Goal: Contribute content: Contribute content

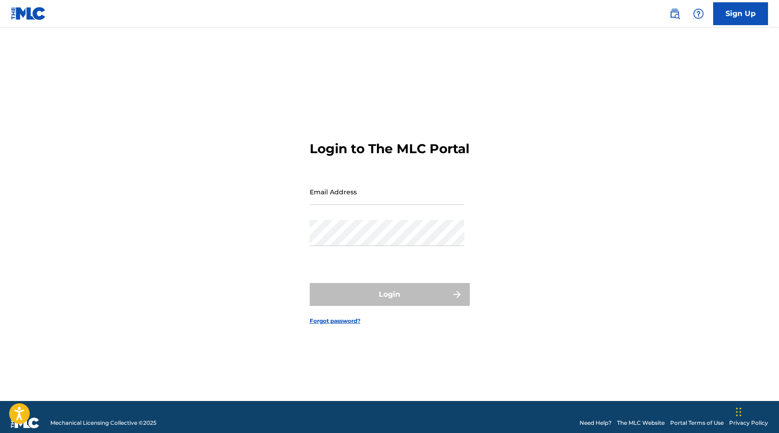
click at [351, 198] on input "Email Address" at bounding box center [387, 192] width 155 height 26
type input "[EMAIL_ADDRESS][DOMAIN_NAME]"
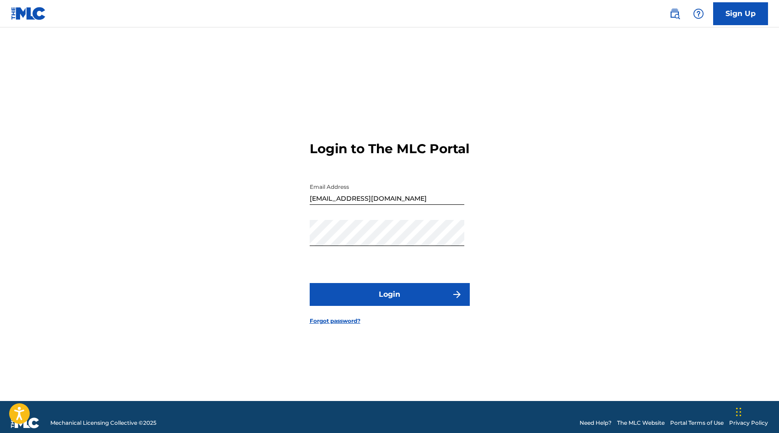
click at [385, 300] on button "Login" at bounding box center [390, 294] width 160 height 23
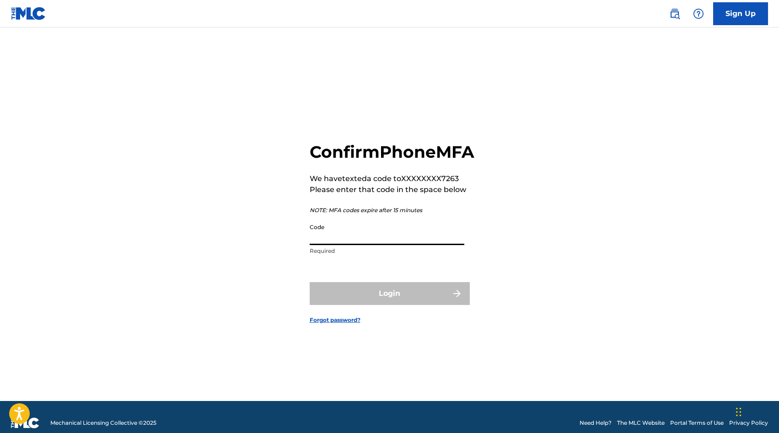
click at [342, 238] on input "Code" at bounding box center [387, 232] width 155 height 26
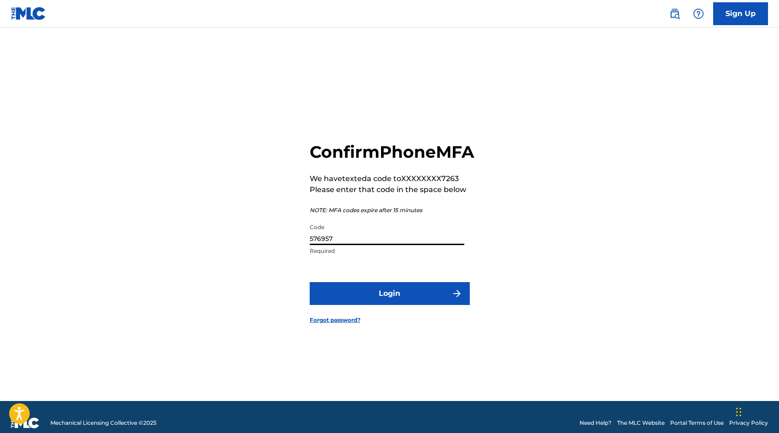
type input "576957"
click at [423, 305] on button "Login" at bounding box center [390, 293] width 160 height 23
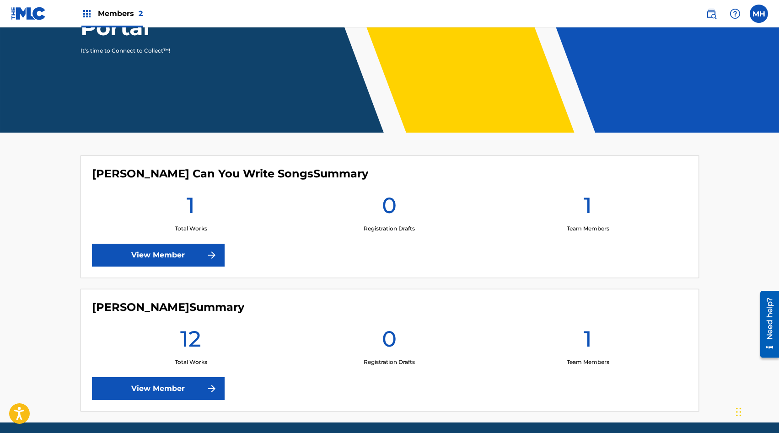
scroll to position [169, 0]
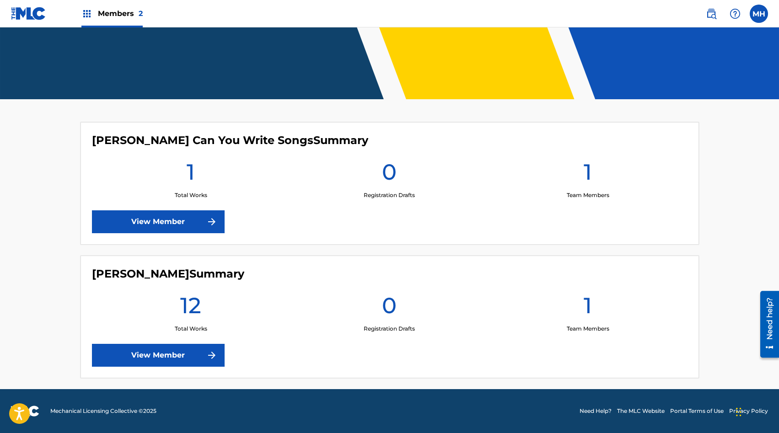
click at [153, 351] on link "View Member" at bounding box center [158, 355] width 133 height 23
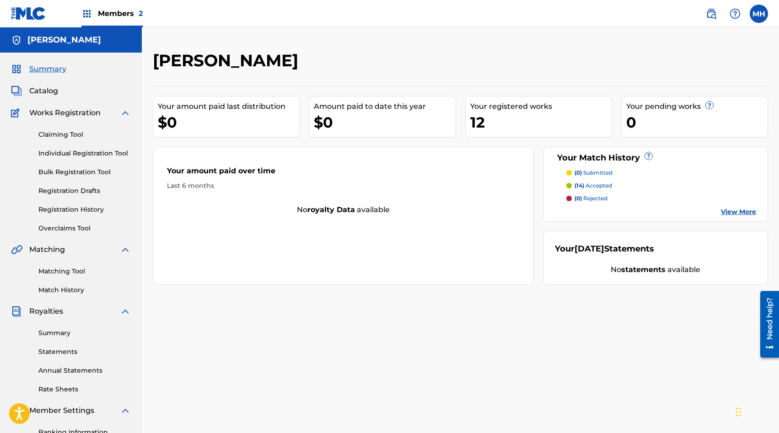
click at [594, 187] on p "(14) accepted" at bounding box center [592, 186] width 37 height 8
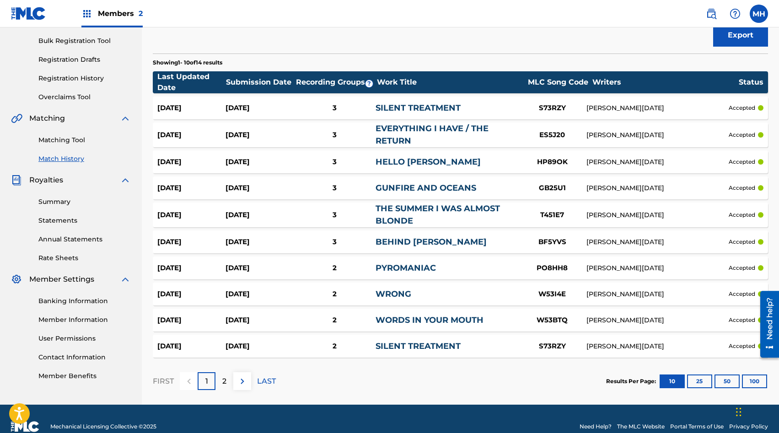
scroll to position [129, 0]
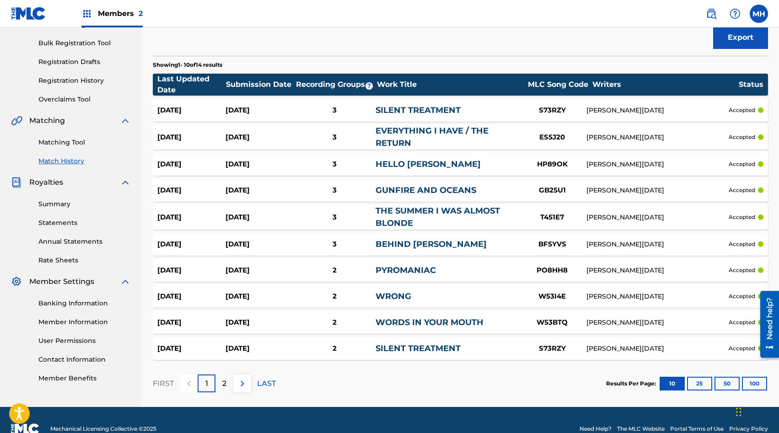
click at [280, 111] on div "[DATE]" at bounding box center [259, 110] width 68 height 11
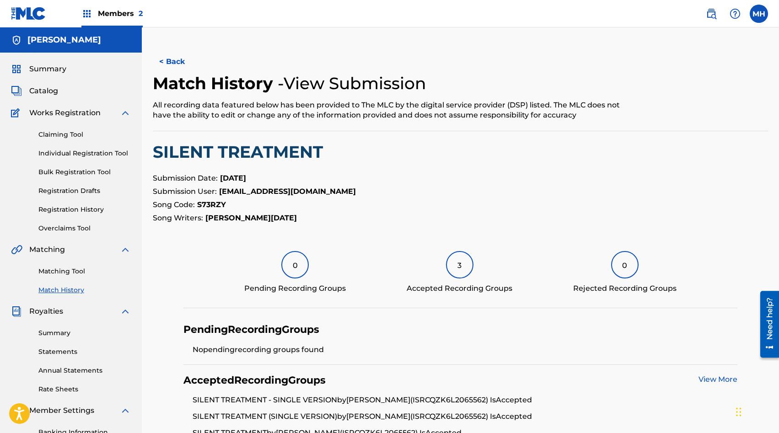
click at [48, 90] on span "Catalog" at bounding box center [43, 91] width 29 height 11
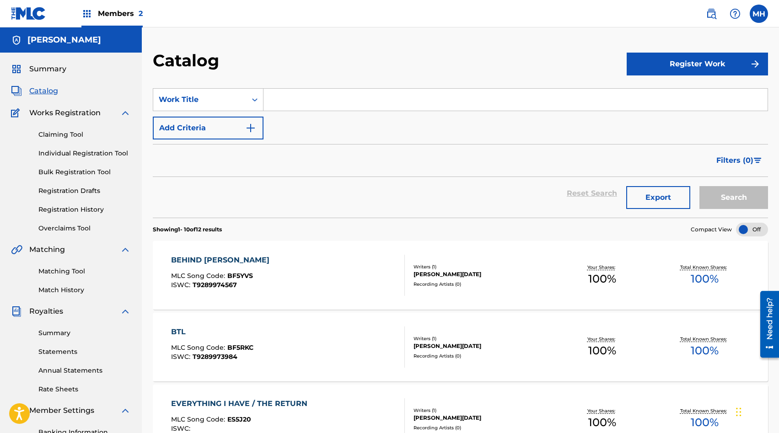
click at [62, 288] on link "Match History" at bounding box center [84, 290] width 92 height 10
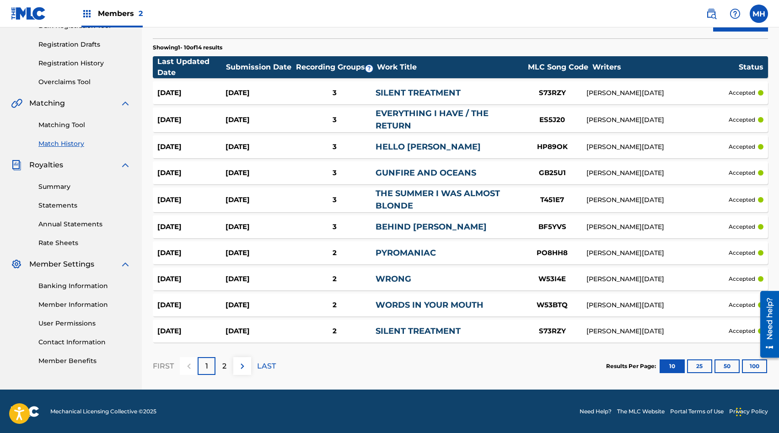
scroll to position [147, 0]
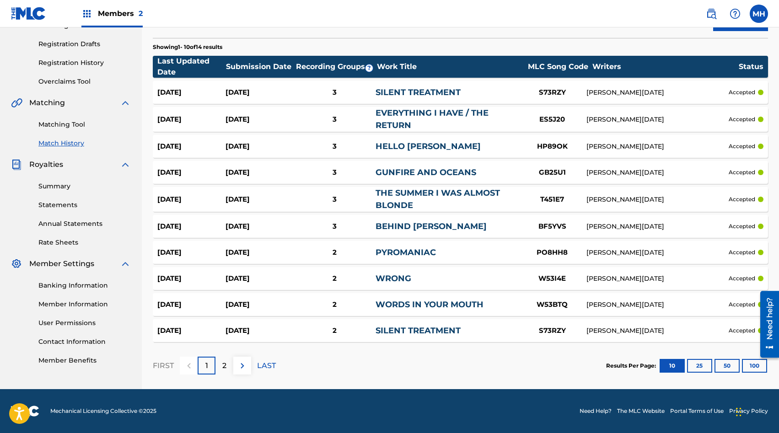
click at [64, 190] on link "Summary" at bounding box center [84, 187] width 92 height 10
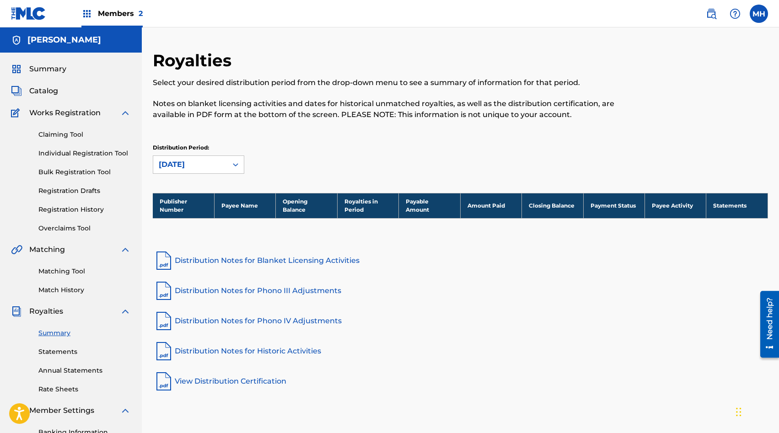
click at [54, 70] on span "Summary" at bounding box center [47, 69] width 37 height 11
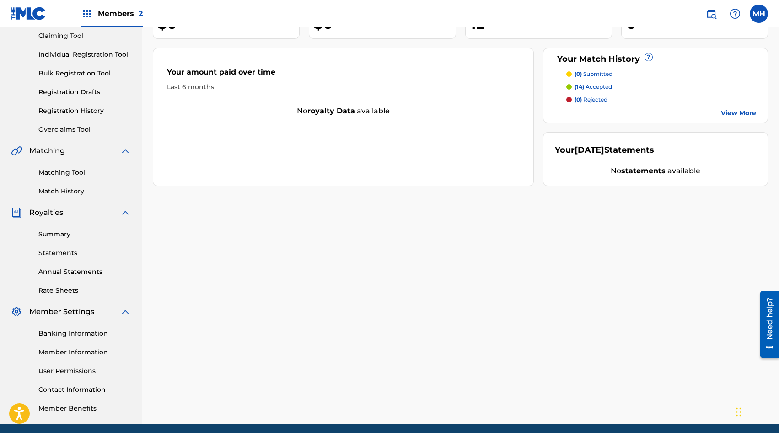
scroll to position [130, 0]
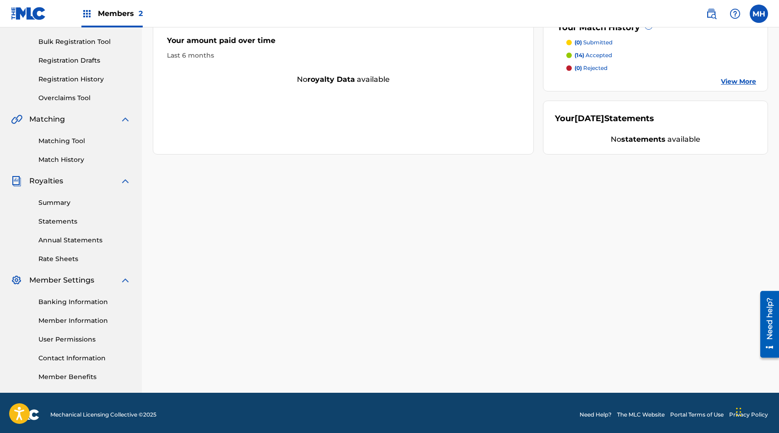
click at [58, 303] on link "Banking Information" at bounding box center [84, 302] width 92 height 10
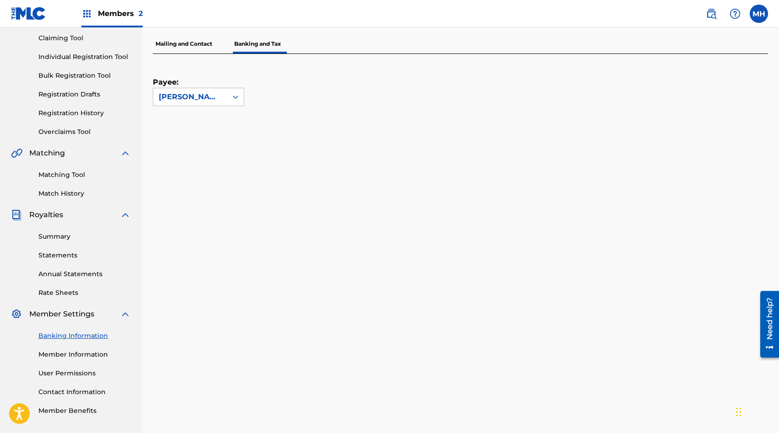
scroll to position [92, 0]
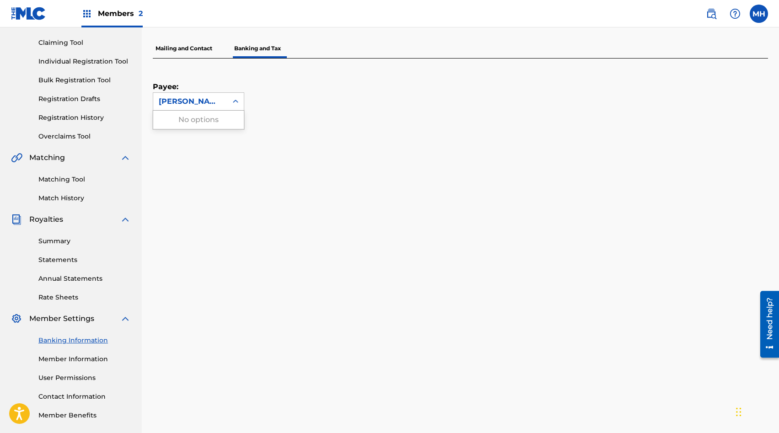
click at [212, 96] on div "[PERSON_NAME]" at bounding box center [190, 101] width 63 height 11
click at [294, 92] on div "Payee: [PERSON_NAME]" at bounding box center [449, 85] width 593 height 52
click at [186, 48] on p "Mailing and Contact" at bounding box center [184, 48] width 62 height 19
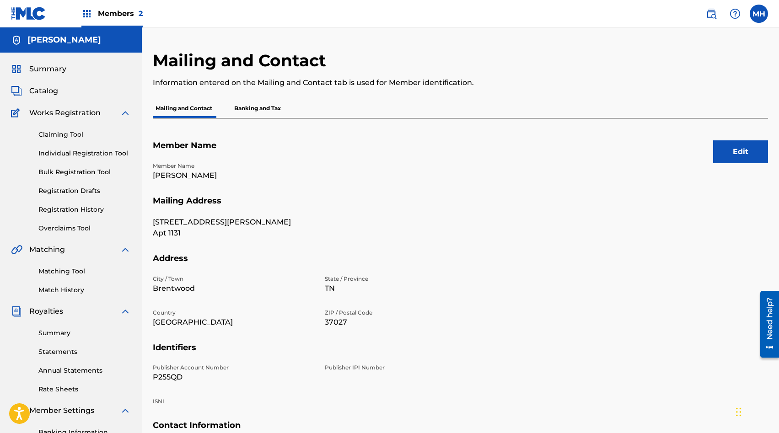
click at [260, 107] on p "Banking and Tax" at bounding box center [257, 108] width 52 height 19
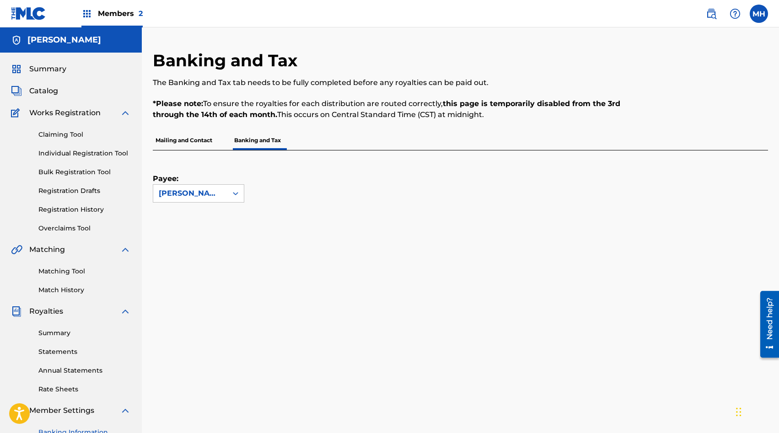
click at [71, 135] on link "Claiming Tool" at bounding box center [84, 135] width 92 height 10
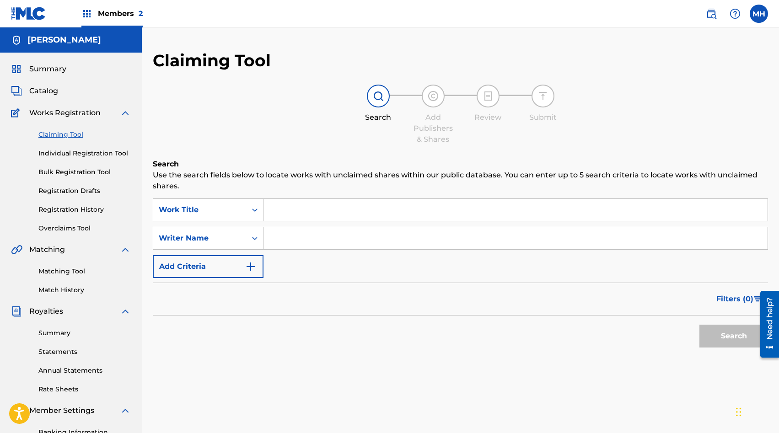
click at [45, 93] on span "Catalog" at bounding box center [43, 91] width 29 height 11
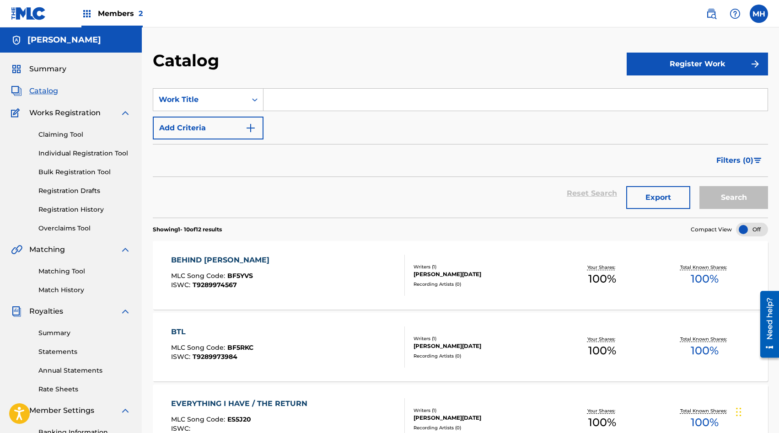
click at [56, 71] on span "Summary" at bounding box center [47, 69] width 37 height 11
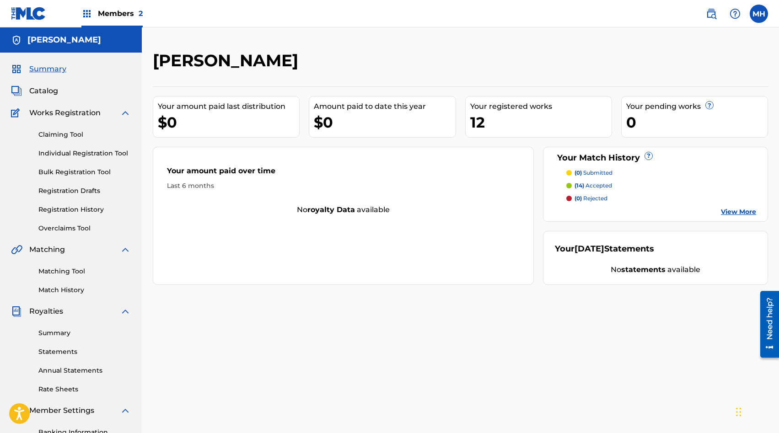
click at [96, 44] on h5 "[PERSON_NAME]" at bounding box center [64, 40] width 74 height 11
click at [122, 6] on div "Members 2" at bounding box center [111, 13] width 61 height 27
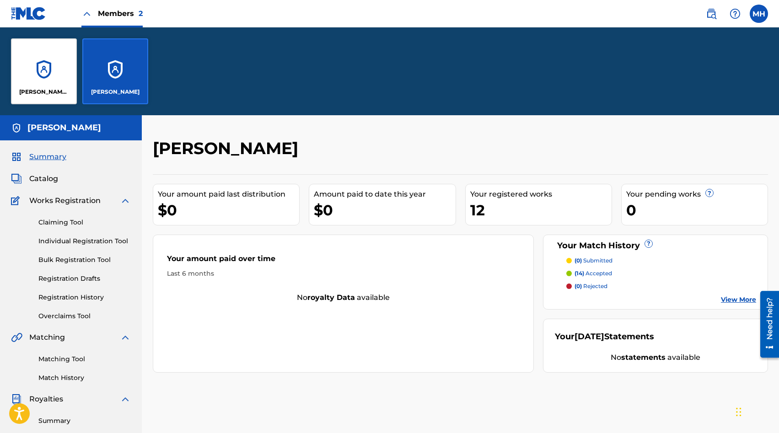
click at [48, 70] on div "[PERSON_NAME] Can You Write Songs" at bounding box center [44, 71] width 66 height 66
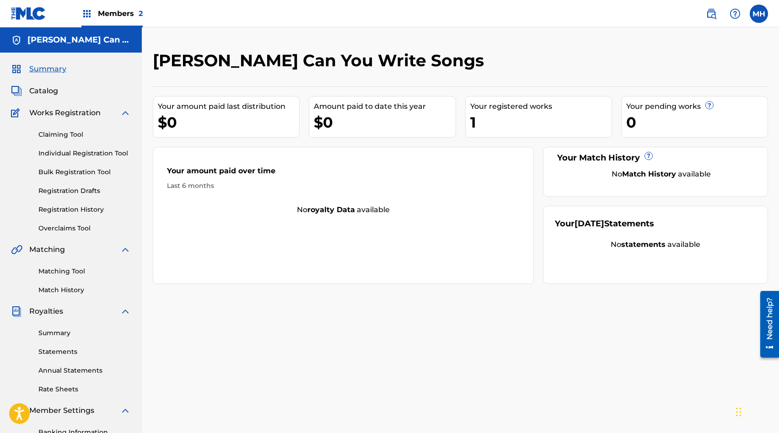
click at [70, 273] on link "Matching Tool" at bounding box center [84, 272] width 92 height 10
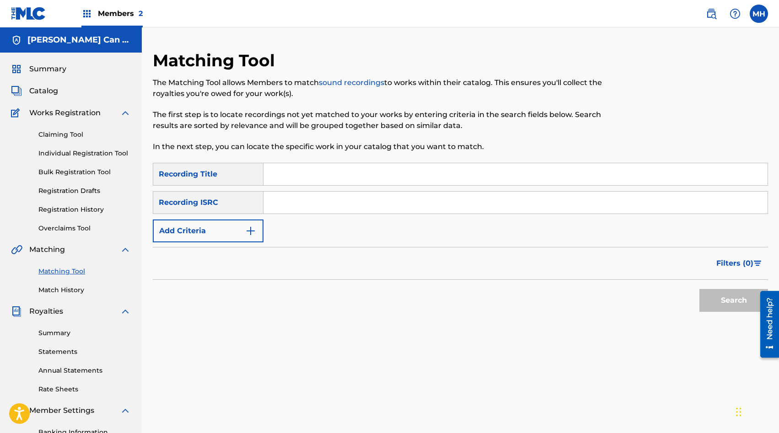
click at [312, 171] on input "Search Form" at bounding box center [515, 174] width 504 height 22
type input "magical"
paste input "QZZ7S2515972"
type input "QZZ7S2515972"
click at [731, 300] on button "Search" at bounding box center [733, 300] width 69 height 23
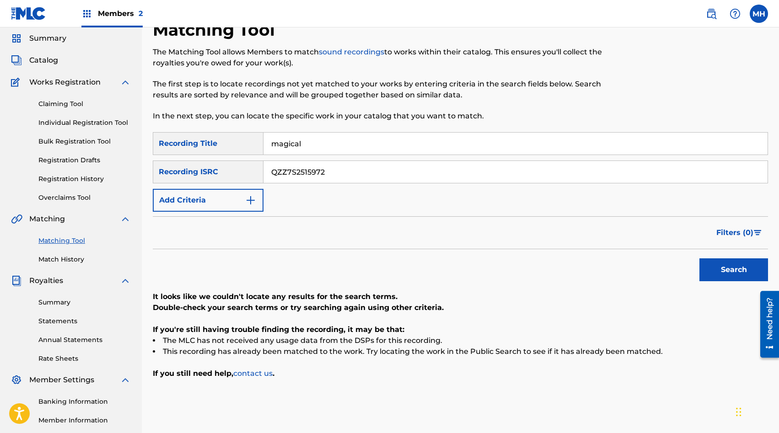
scroll to position [21, 0]
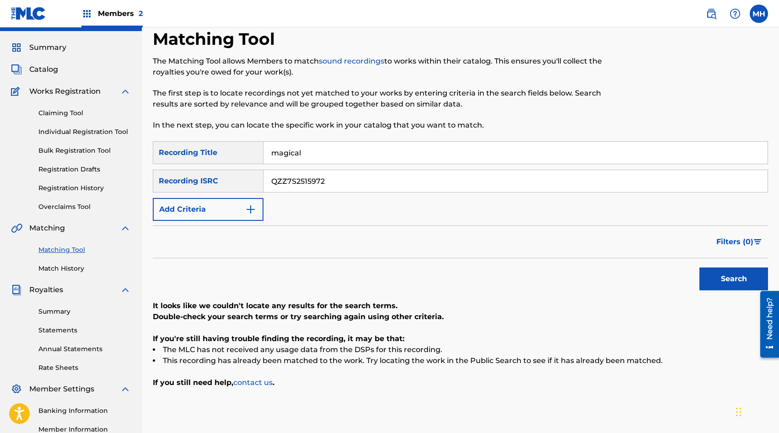
click at [64, 187] on link "Registration History" at bounding box center [84, 188] width 92 height 10
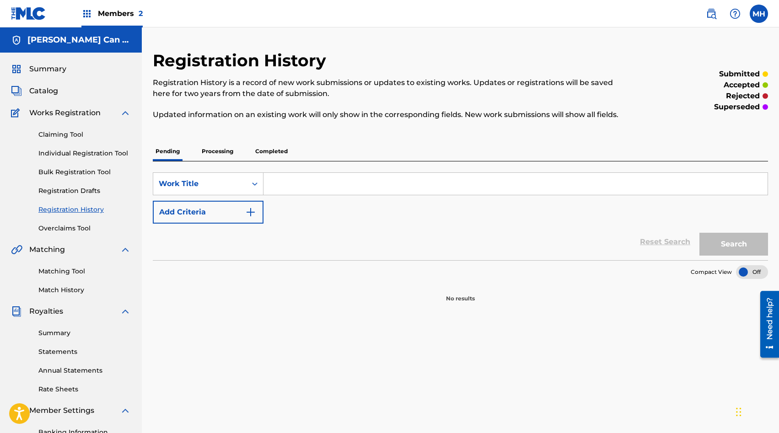
click at [219, 154] on p "Processing" at bounding box center [217, 151] width 37 height 19
click at [273, 147] on p "Completed" at bounding box center [271, 151] width 38 height 19
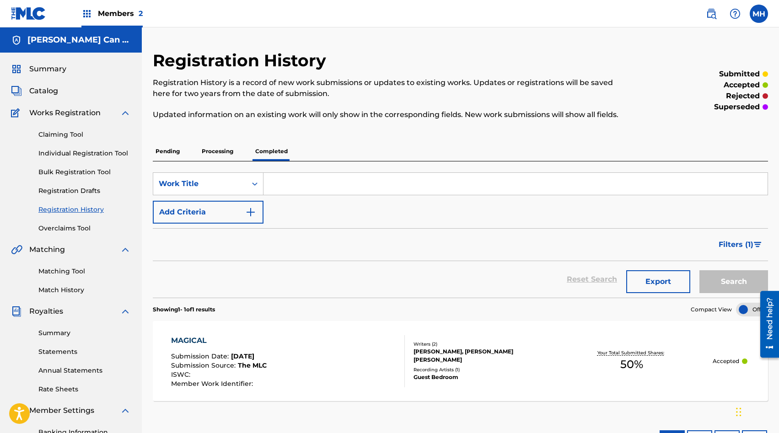
click at [329, 344] on div "MAGICAL Submission Date : [DATE] Submission Source : The MLC ISWC : Member Work…" at bounding box center [288, 361] width 234 height 52
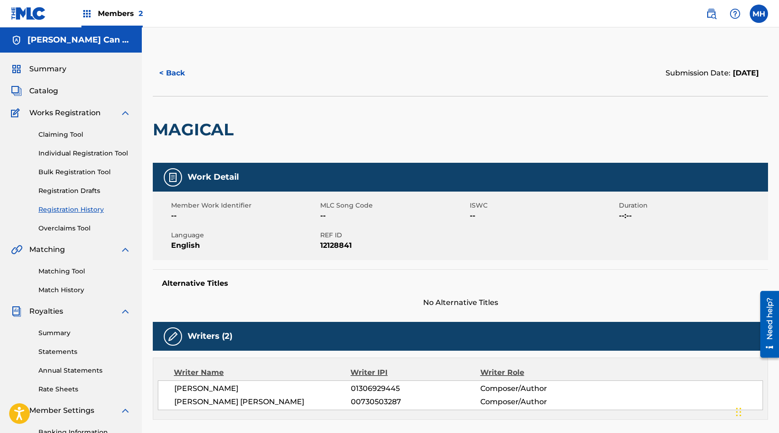
click at [47, 89] on span "Catalog" at bounding box center [43, 91] width 29 height 11
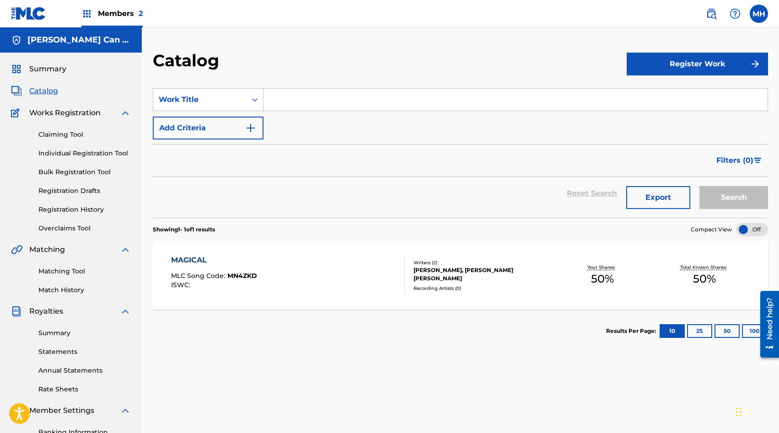
click at [240, 281] on div "MLC Song Code : MN4ZKD" at bounding box center [214, 277] width 86 height 9
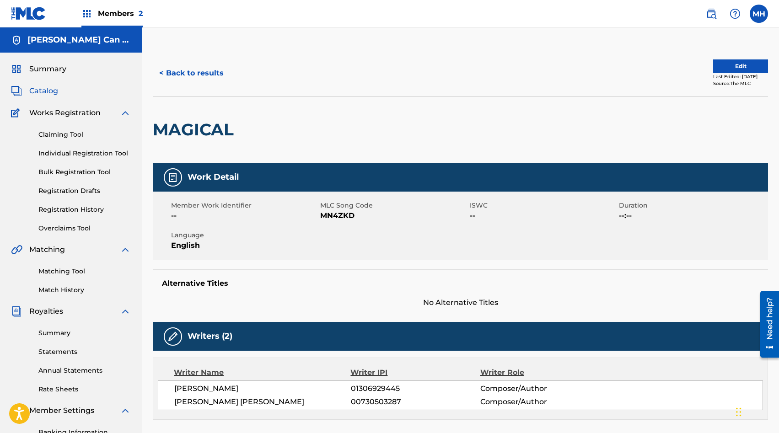
click at [732, 69] on button "Edit" at bounding box center [740, 66] width 55 height 14
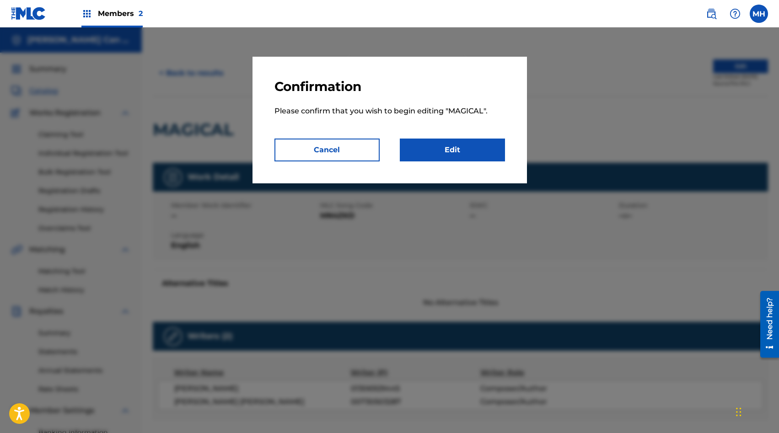
click at [439, 148] on link "Edit" at bounding box center [452, 150] width 105 height 23
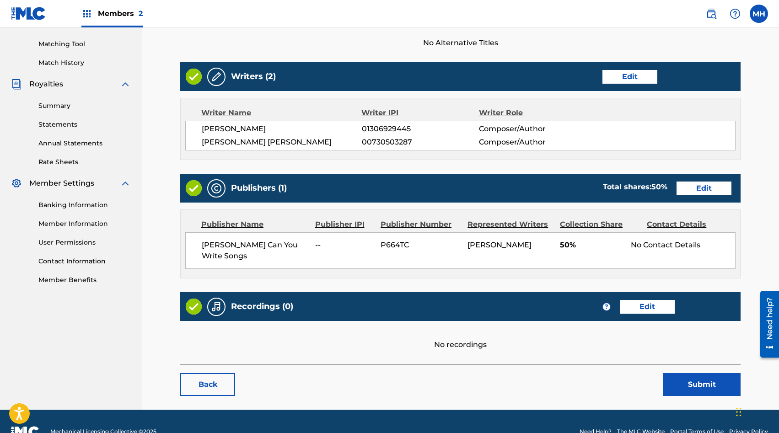
scroll to position [236, 0]
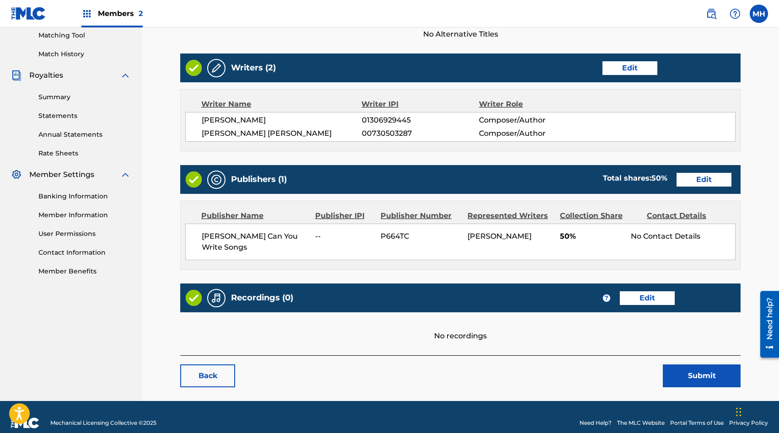
click at [652, 291] on link "Edit" at bounding box center [647, 298] width 55 height 14
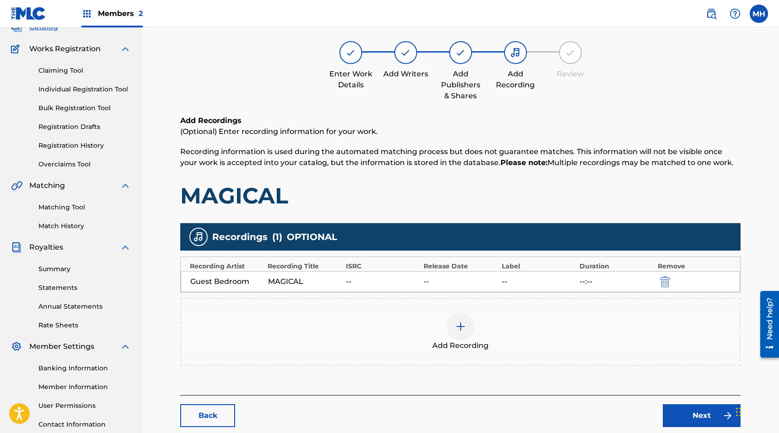
scroll to position [134, 0]
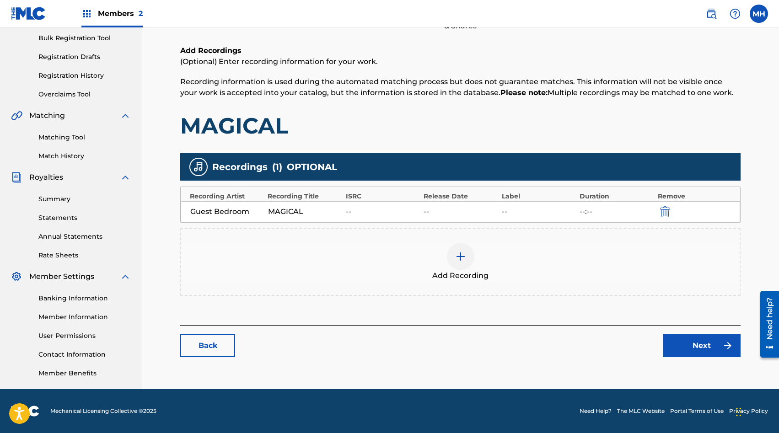
click at [461, 266] on div at bounding box center [460, 256] width 27 height 27
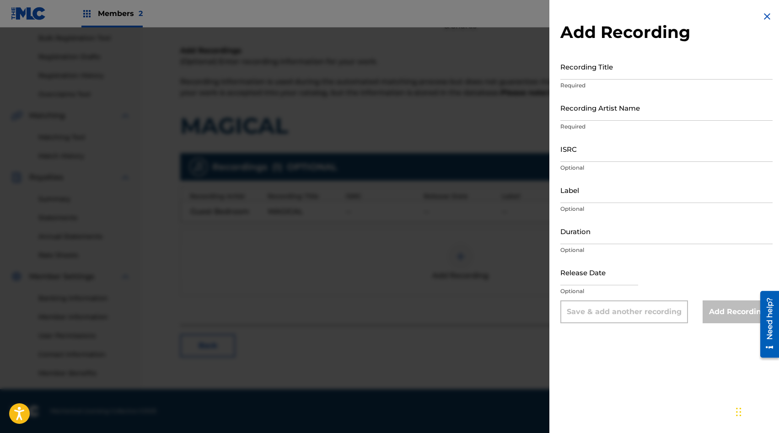
click at [589, 75] on input "Recording Title" at bounding box center [666, 67] width 212 height 26
type input "Magical"
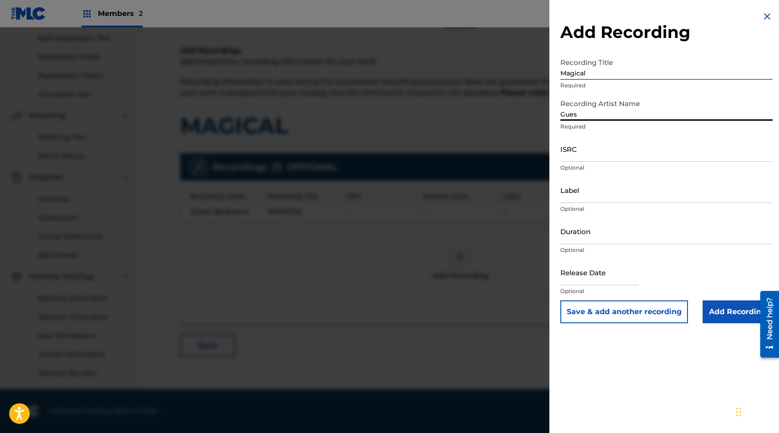
type input "Guest Bedroom"
click at [611, 164] on p "Optional" at bounding box center [666, 168] width 212 height 8
click at [611, 157] on input "ISRC" at bounding box center [666, 149] width 212 height 26
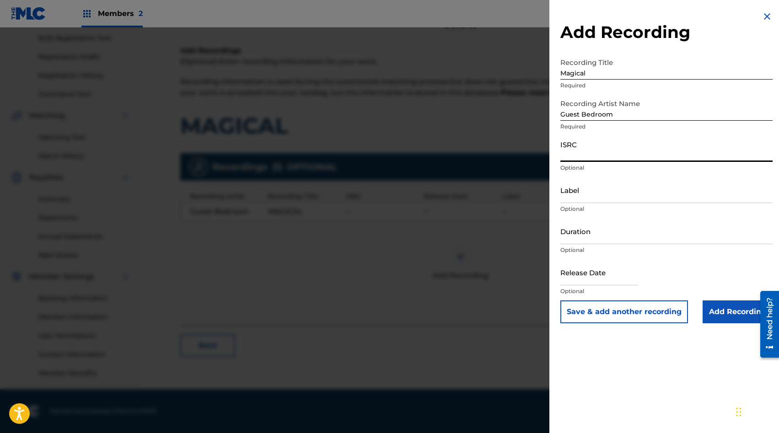
paste input "QZZ7S2515972"
type input "QZZ7S2515972"
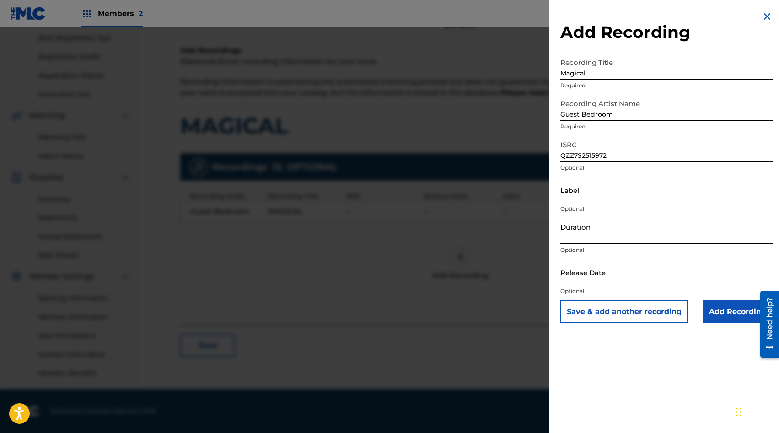
click at [597, 235] on input "Duration" at bounding box center [666, 231] width 212 height 26
type input "3"
type input "03:43"
click at [601, 274] on input "text" at bounding box center [599, 272] width 78 height 26
select select "8"
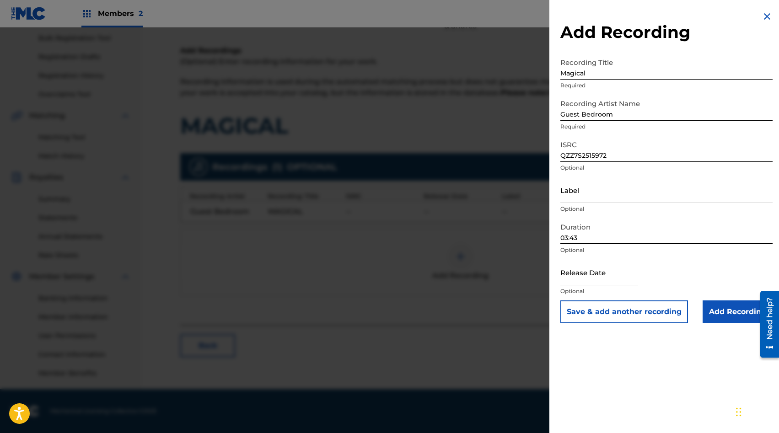
select select "2025"
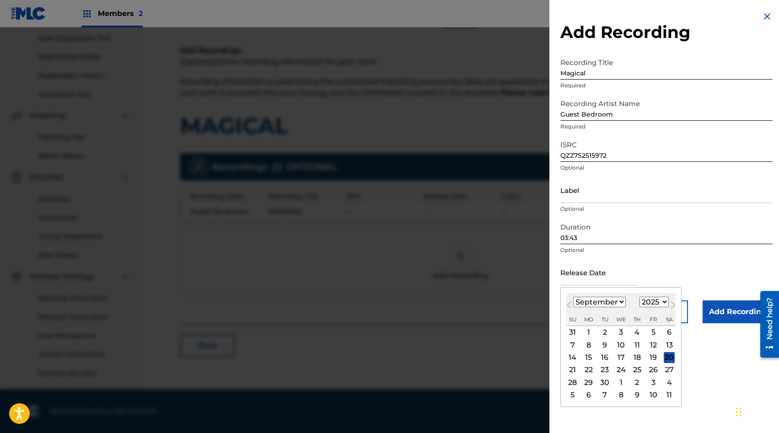
type input "[DATE]"
select select "2020"
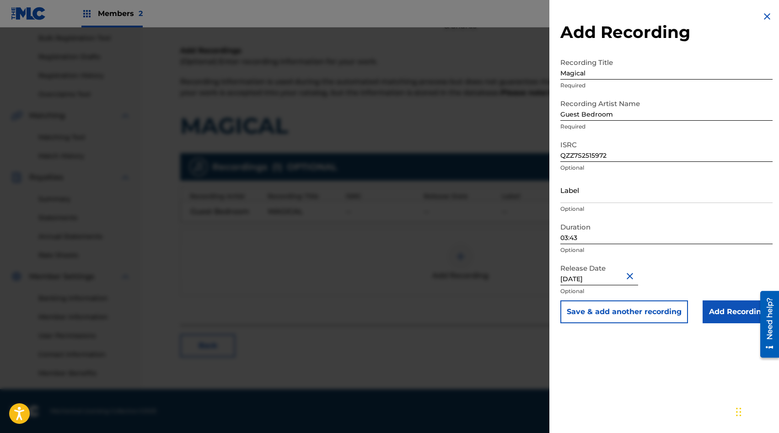
click at [715, 320] on input "Add Recording" at bounding box center [737, 311] width 70 height 23
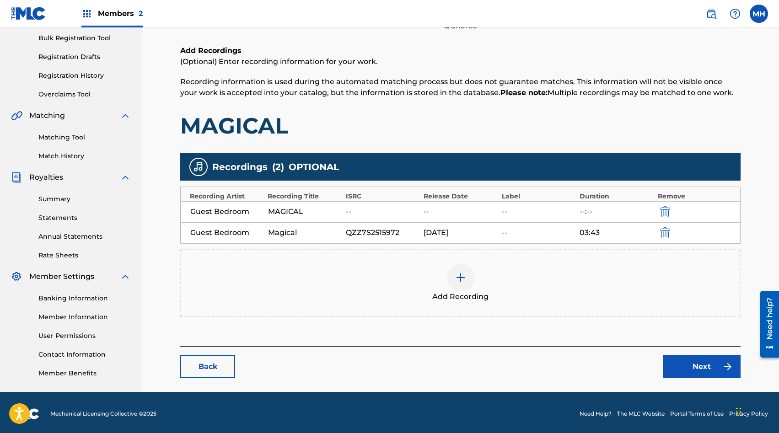
click at [666, 210] on img "submit" at bounding box center [665, 211] width 10 height 11
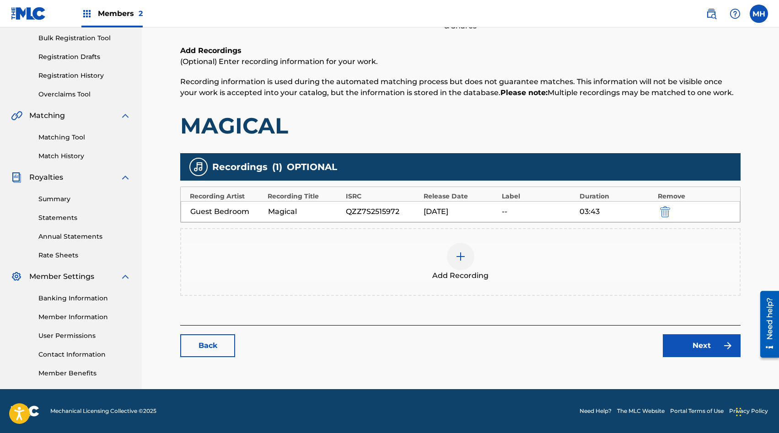
click at [698, 342] on link "Next" at bounding box center [702, 345] width 78 height 23
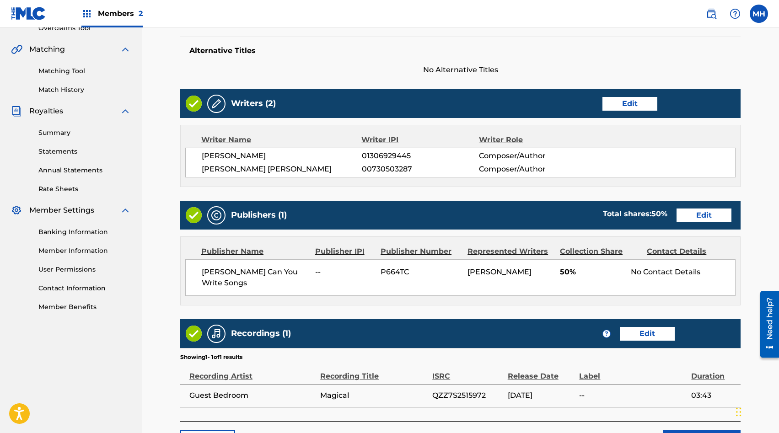
scroll to position [266, 0]
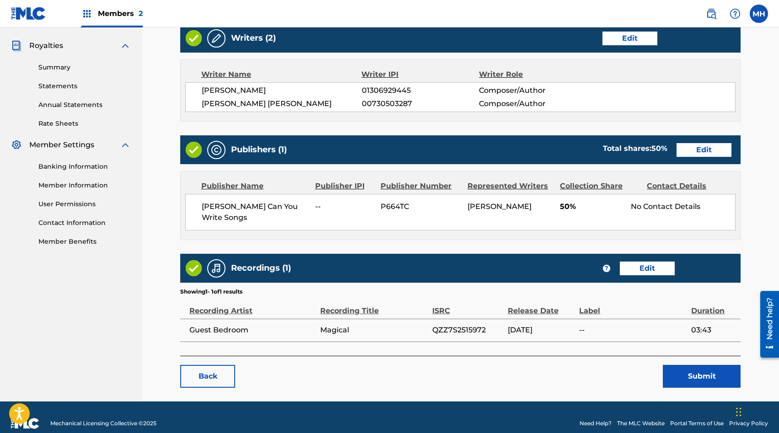
click at [700, 368] on button "Submit" at bounding box center [702, 376] width 78 height 23
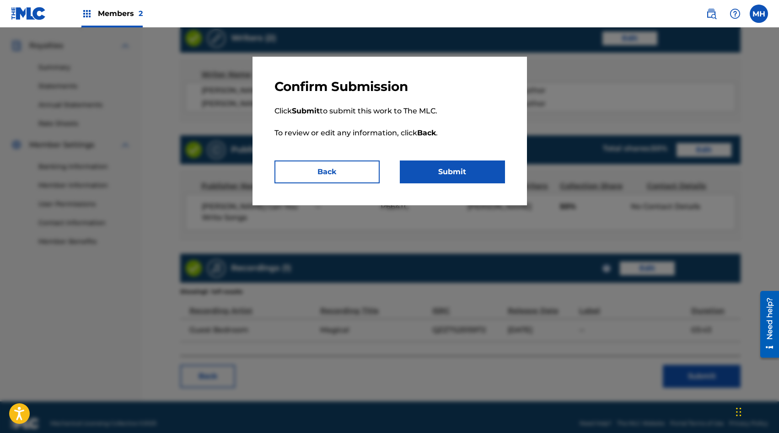
click at [468, 174] on button "Submit" at bounding box center [452, 172] width 105 height 23
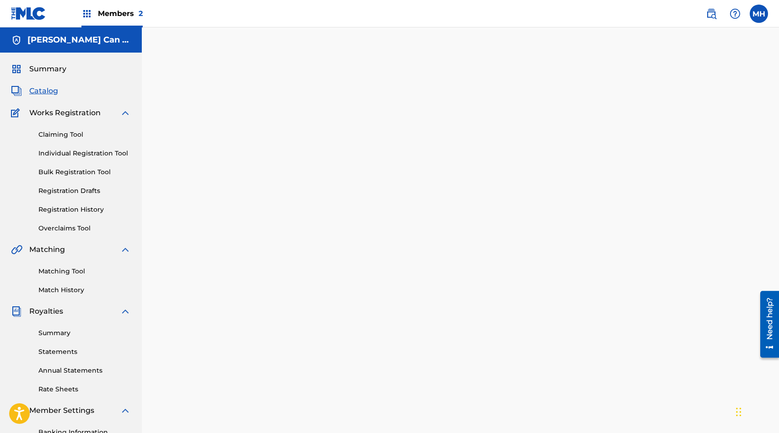
click at [61, 271] on link "Matching Tool" at bounding box center [84, 272] width 92 height 10
